Goal: Check status: Check status

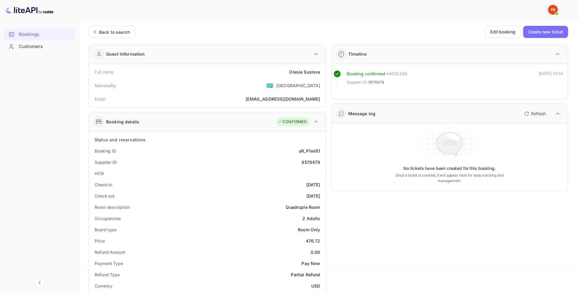
click at [119, 32] on div "Back to search" at bounding box center [114, 32] width 31 height 6
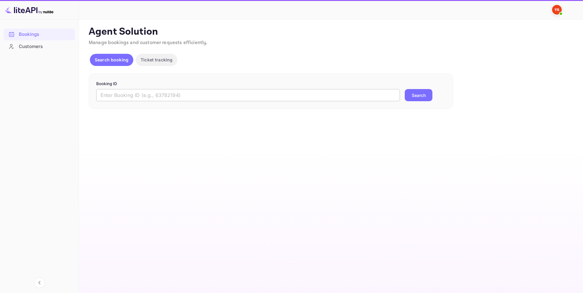
click at [224, 91] on input "text" at bounding box center [248, 95] width 304 height 12
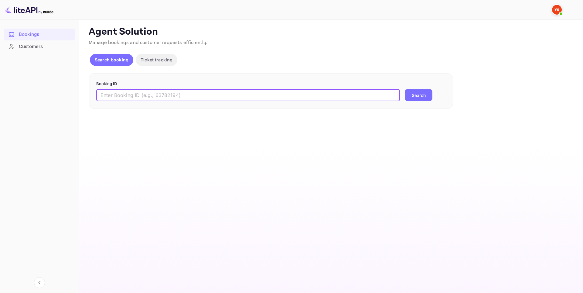
paste input "9010220"
type input "9010220"
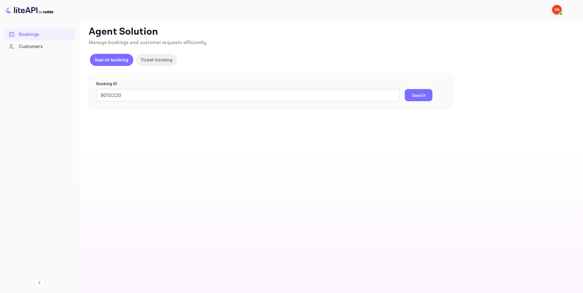
click at [419, 96] on button "Search" at bounding box center [419, 95] width 28 height 12
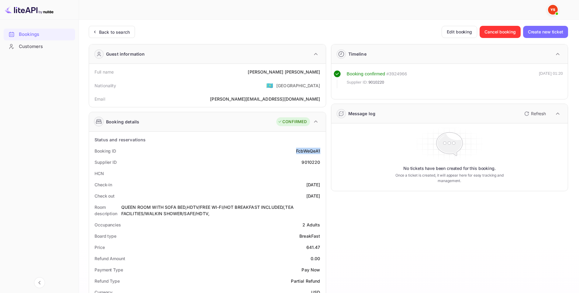
drag, startPoint x: 293, startPoint y: 149, endPoint x: 321, endPoint y: 149, distance: 27.9
click at [321, 149] on div "Booking ID FcbWeQeA1" at bounding box center [207, 150] width 232 height 11
copy div "FcbWeQeA1"
drag, startPoint x: 301, startPoint y: 160, endPoint x: 323, endPoint y: 160, distance: 21.6
click at [323, 160] on div "Supplier ID 9010220" at bounding box center [207, 161] width 232 height 11
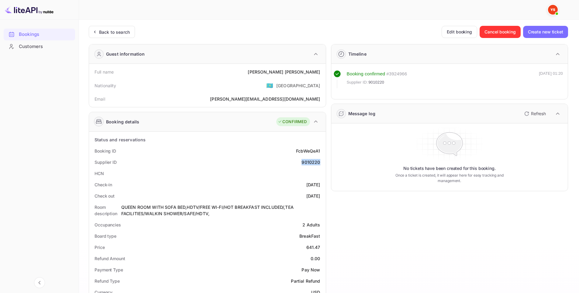
copy div "9010220"
drag, startPoint x: 283, startPoint y: 71, endPoint x: 320, endPoint y: 71, distance: 37.4
click at [320, 71] on div "Full name [PERSON_NAME]" at bounding box center [207, 71] width 232 height 11
copy div "[PERSON_NAME]"
drag, startPoint x: 290, startPoint y: 182, endPoint x: 322, endPoint y: 183, distance: 31.3
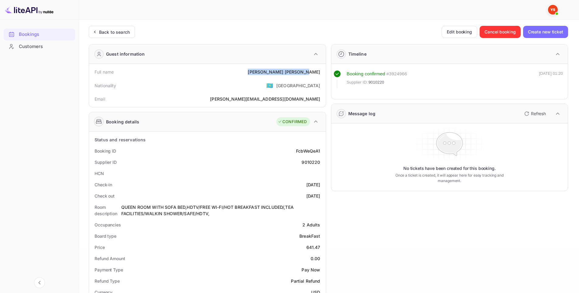
click at [322, 183] on div "Check-in [DATE]" at bounding box center [207, 184] width 232 height 11
copy div "[DATE]"
drag, startPoint x: 294, startPoint y: 193, endPoint x: 320, endPoint y: 193, distance: 26.7
click at [320, 193] on div "Check out [DATE]" at bounding box center [207, 195] width 232 height 11
copy div "[DATE]"
